Goal: Find specific page/section: Find specific page/section

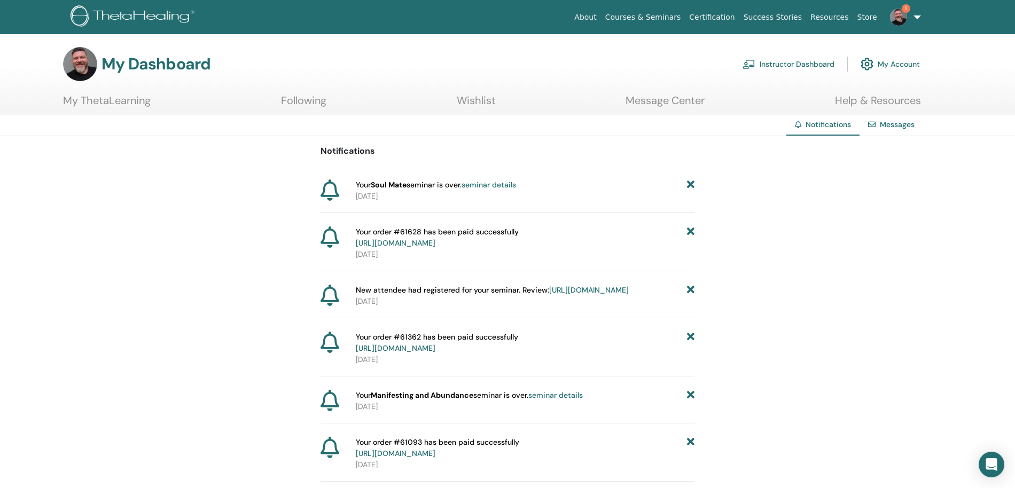
click at [558, 181] on div "Your Soul Mate seminar is over. seminar details" at bounding box center [525, 184] width 339 height 11
click at [516, 190] on link "seminar details" at bounding box center [488, 185] width 54 height 10
click at [493, 186] on link "seminar details" at bounding box center [488, 185] width 54 height 10
